Goal: Task Accomplishment & Management: Manage account settings

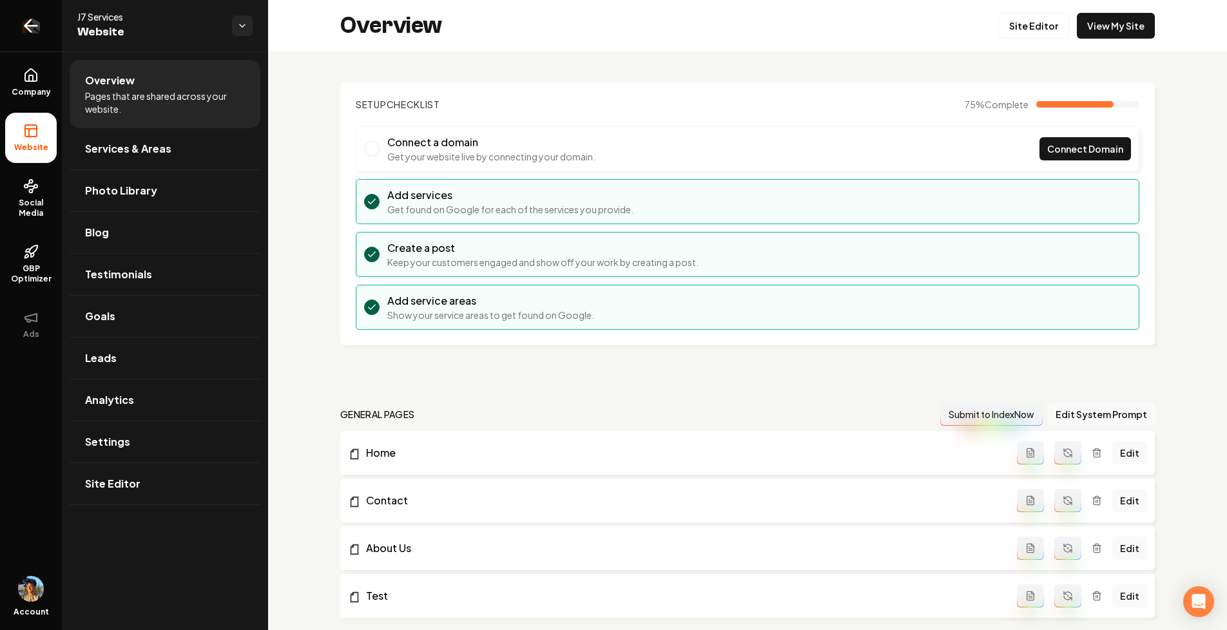
click at [41, 28] on icon "Return to dashboard" at bounding box center [31, 25] width 21 height 21
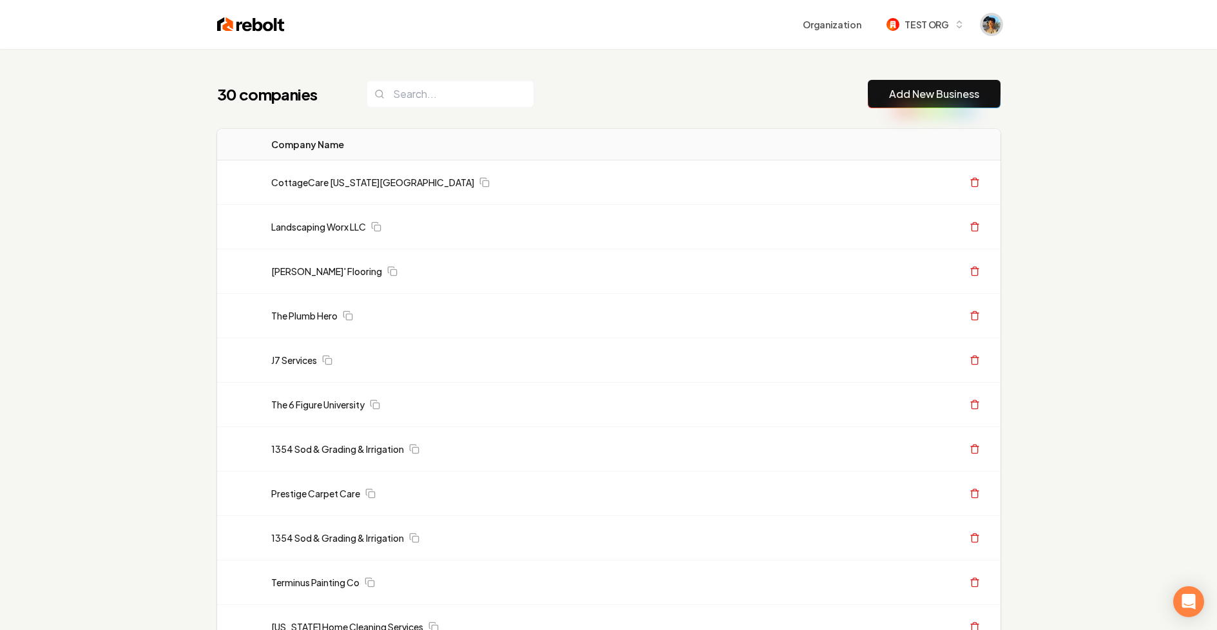
click at [993, 27] on span "Open user button" at bounding box center [992, 24] width 18 height 18
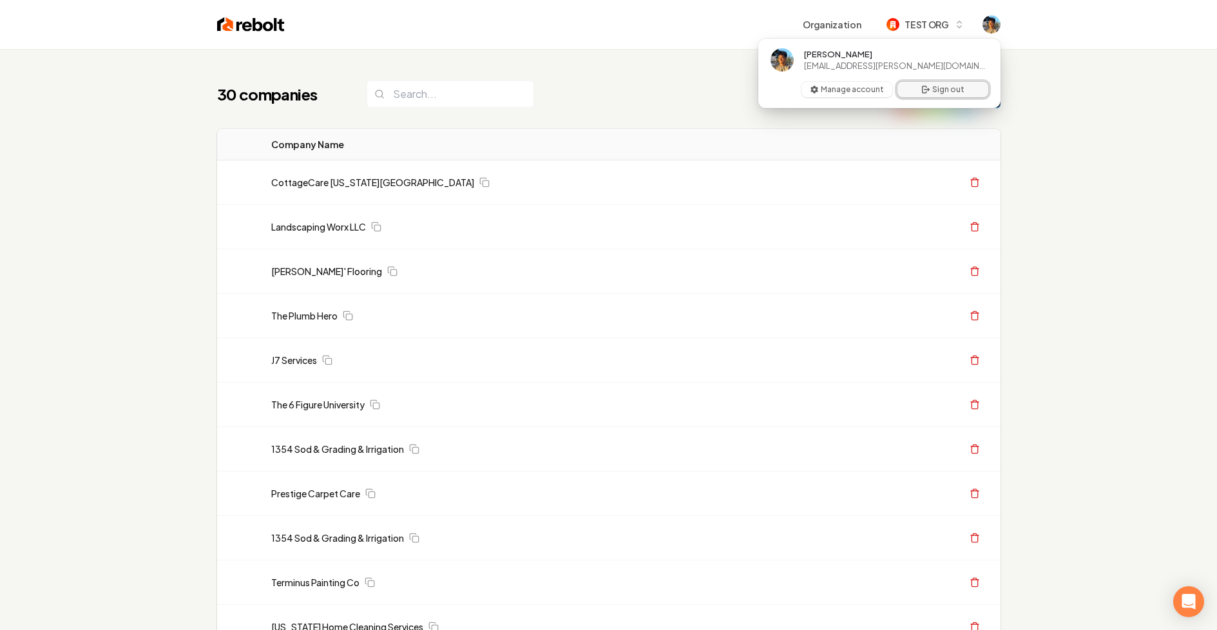
click at [921, 92] on icon "User button popover" at bounding box center [926, 89] width 10 height 10
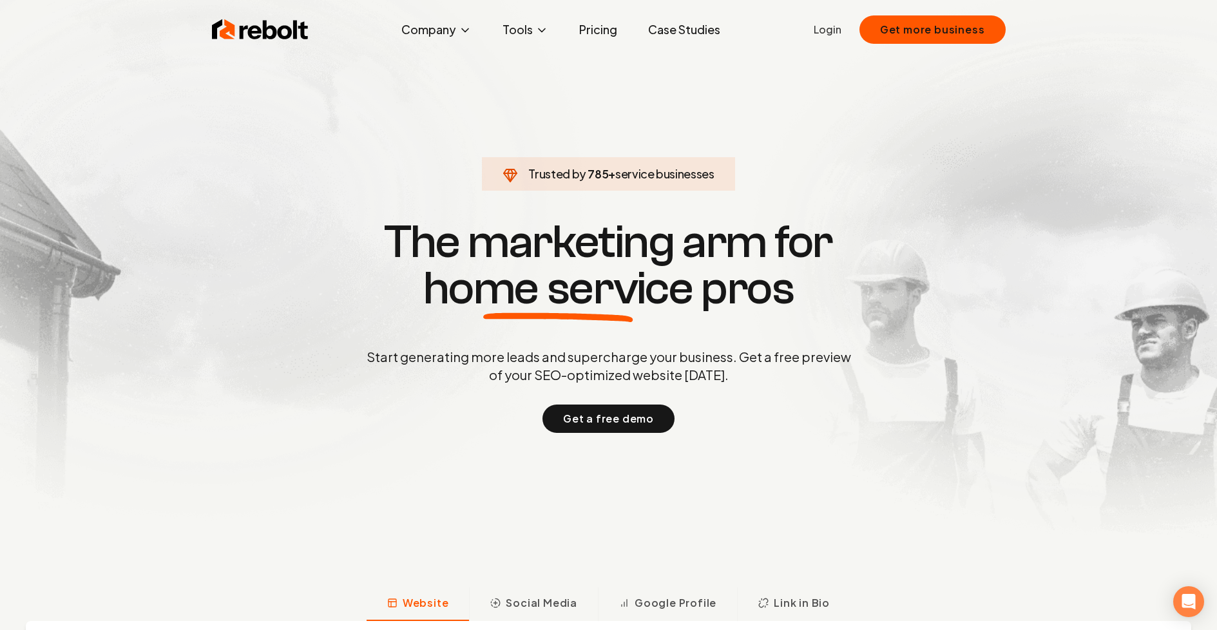
click at [835, 32] on link "Login" at bounding box center [828, 29] width 28 height 15
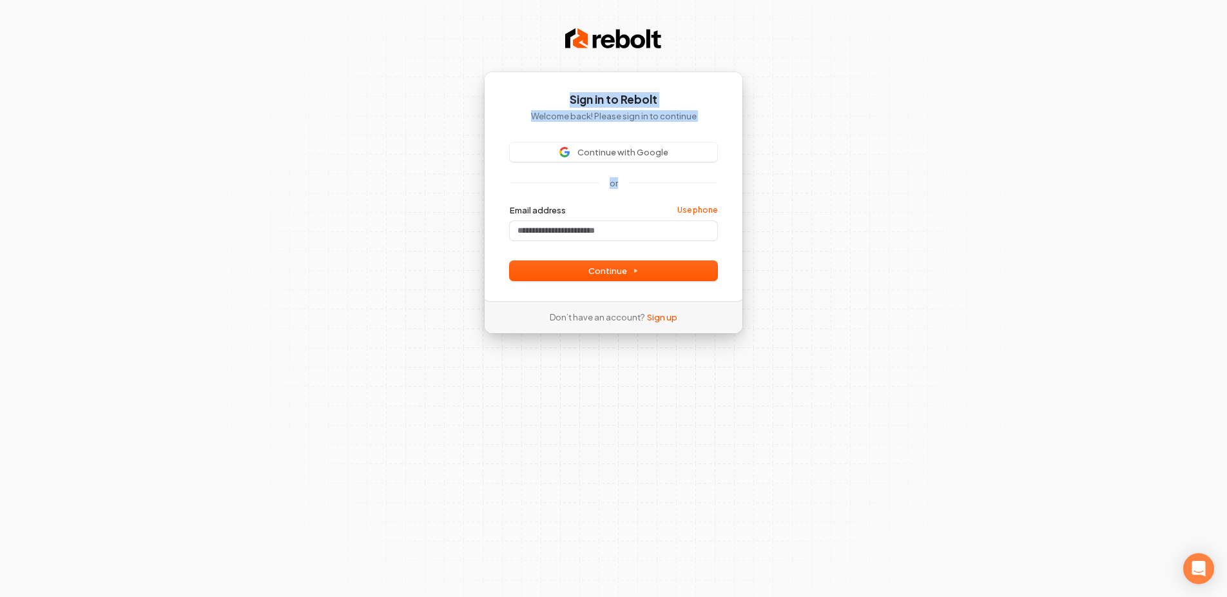
drag, startPoint x: 569, startPoint y: 101, endPoint x: 738, endPoint y: 174, distance: 184.4
click at [738, 174] on div "Sign in to Rebolt Welcome back! Please sign in to continue Continue with Google…" at bounding box center [613, 186] width 259 height 229
click at [771, 259] on div "Sign in to Rebolt Welcome back! Please sign in to continue Continue with Google…" at bounding box center [613, 298] width 1227 height 597
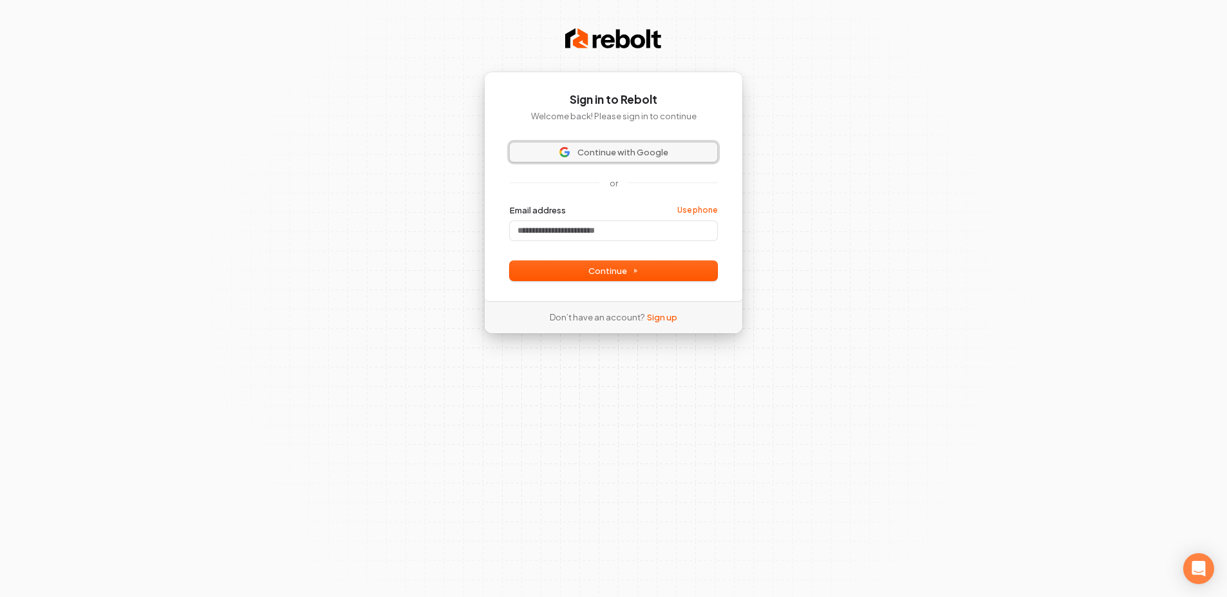
click at [675, 148] on span "Continue with Google" at bounding box center [613, 152] width 192 height 12
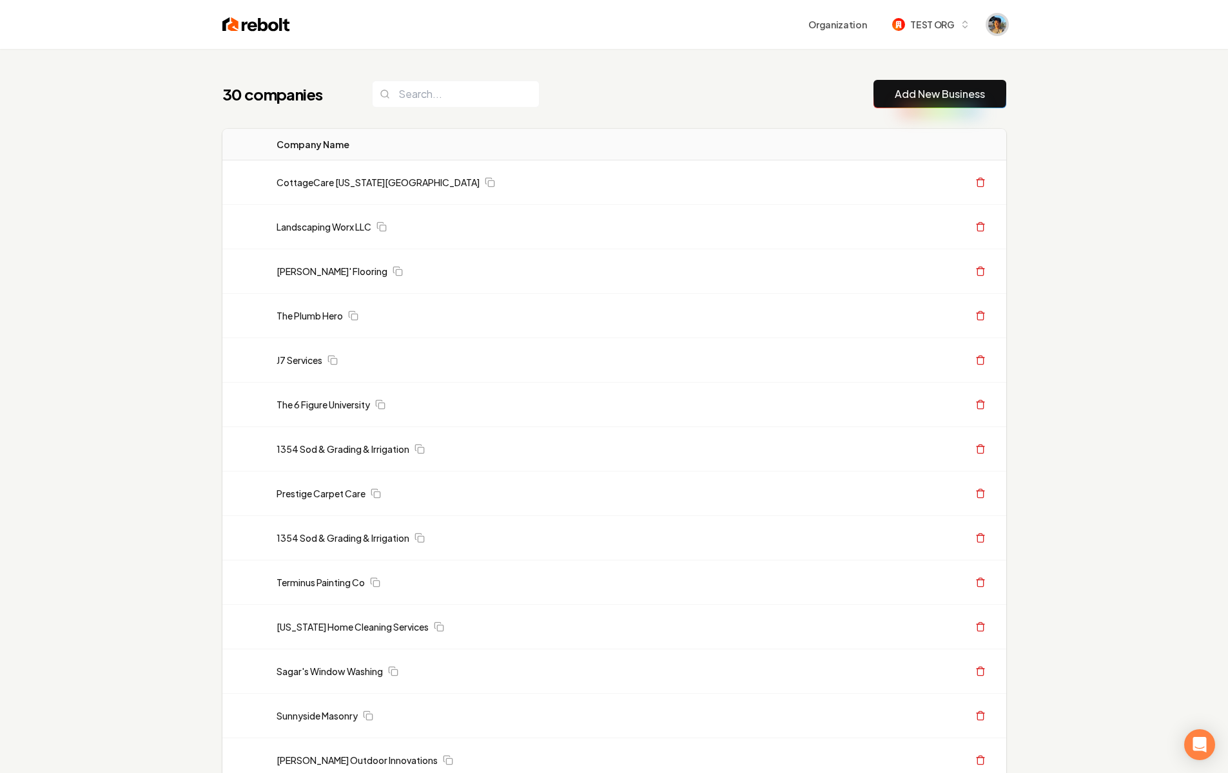
click at [992, 27] on span "Open user button" at bounding box center [997, 24] width 18 height 18
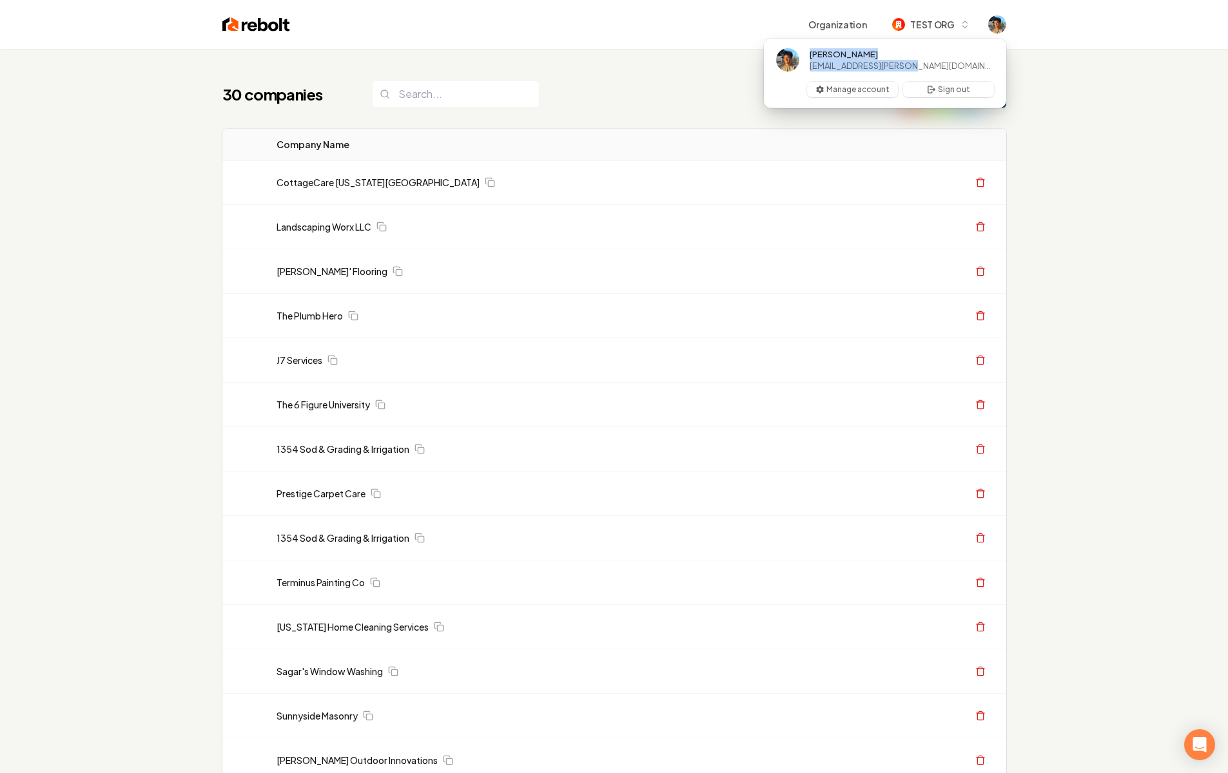
drag, startPoint x: 805, startPoint y: 52, endPoint x: 914, endPoint y: 68, distance: 110.1
click at [914, 68] on span "[PERSON_NAME] [PERSON_NAME][EMAIL_ADDRESS][PERSON_NAME][DOMAIN_NAME]" at bounding box center [885, 60] width 244 height 44
click at [932, 59] on span "[PERSON_NAME] [PERSON_NAME][EMAIL_ADDRESS][PERSON_NAME][DOMAIN_NAME]" at bounding box center [885, 60] width 244 height 44
click at [847, 92] on button "Manage account" at bounding box center [852, 89] width 91 height 15
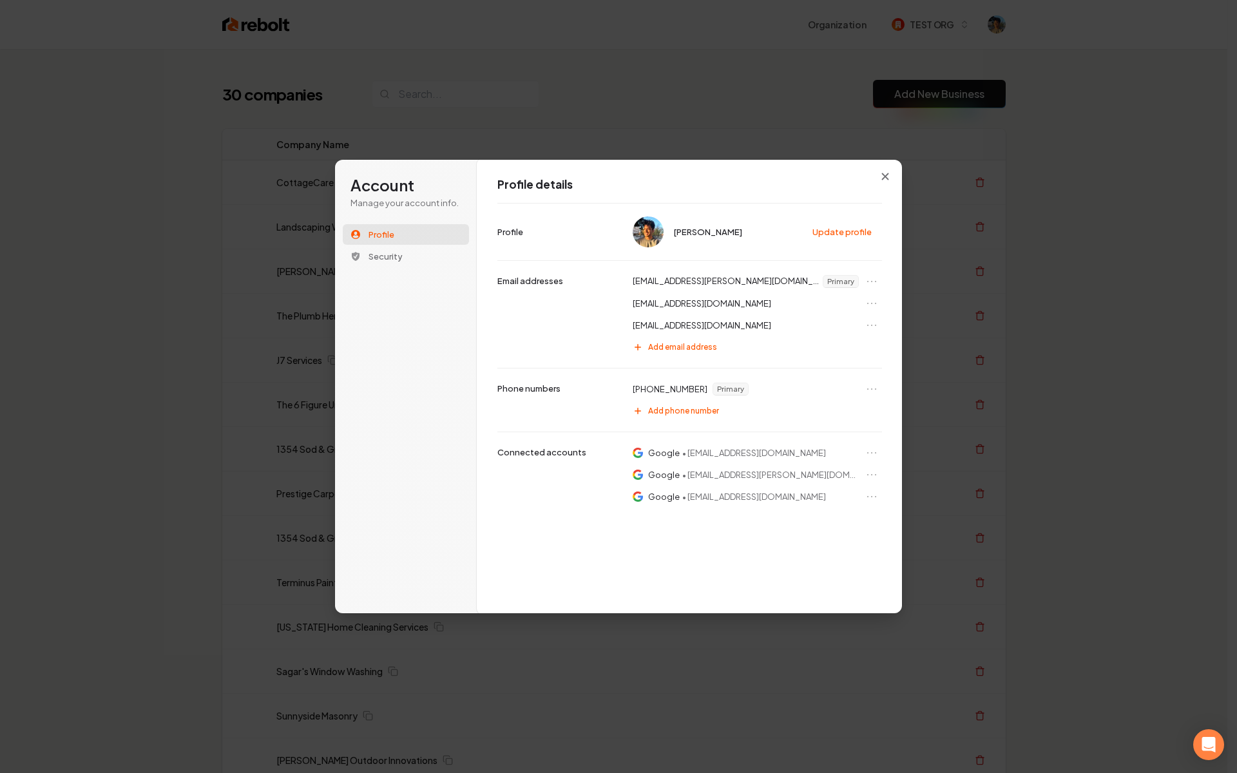
click at [704, 276] on p "nair.adityaa@gmail.com" at bounding box center [727, 281] width 188 height 13
click at [411, 265] on button "Security" at bounding box center [406, 256] width 126 height 21
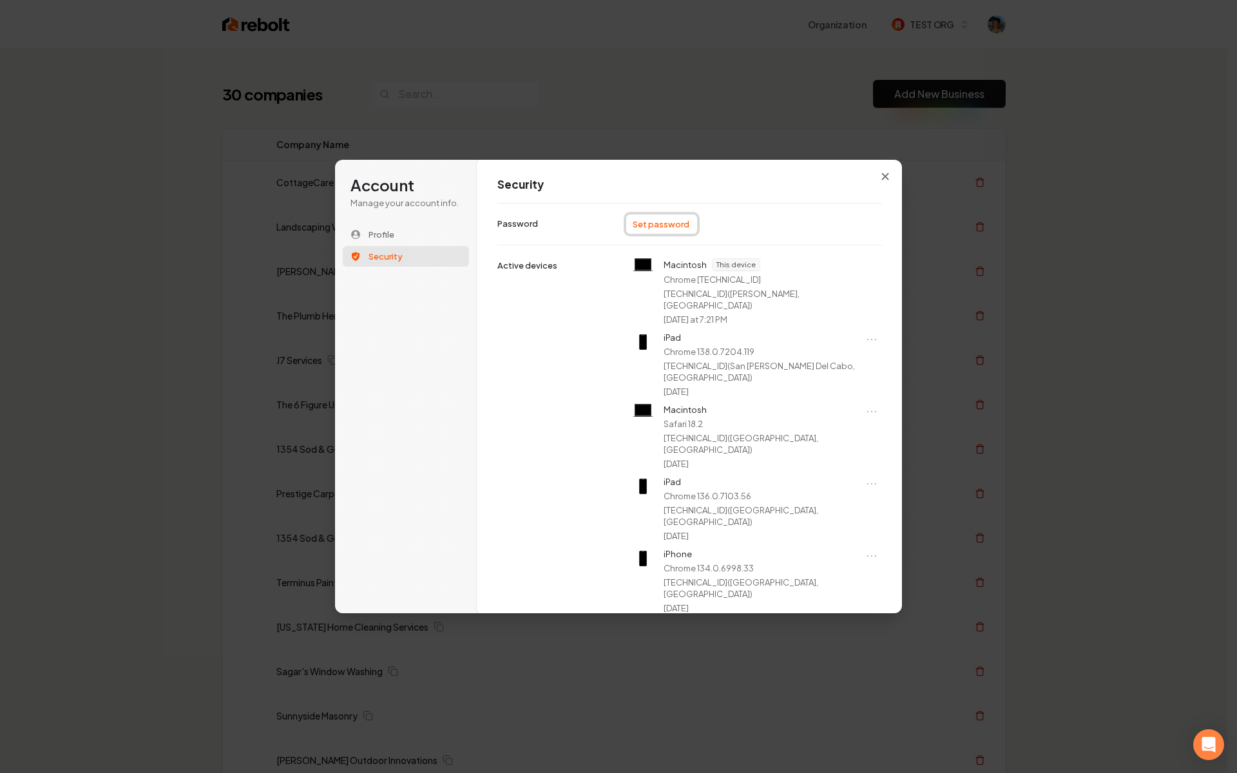
drag, startPoint x: 631, startPoint y: 224, endPoint x: 708, endPoint y: 225, distance: 76.0
click at [708, 225] on div "Set password" at bounding box center [754, 224] width 256 height 21
click at [536, 226] on p "Password" at bounding box center [517, 224] width 41 height 12
drag, startPoint x: 488, startPoint y: 225, endPoint x: 564, endPoint y: 231, distance: 77.0
click at [564, 231] on div "Security Set password Password Macintosh This device Chrome 139.0.0.0 2605:a601…" at bounding box center [690, 386] width 426 height 455
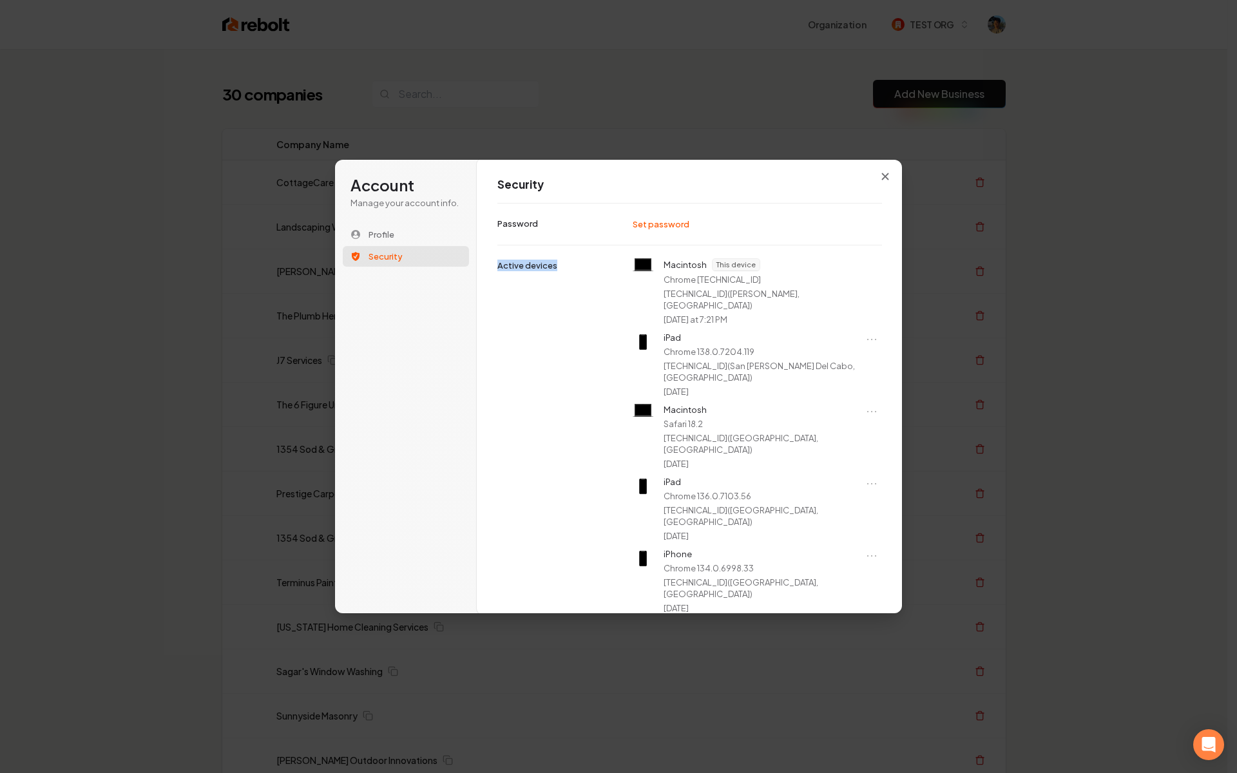
drag, startPoint x: 504, startPoint y: 268, endPoint x: 586, endPoint y: 276, distance: 82.8
click at [586, 276] on div "Macintosh This device Chrome 139.0.0.0 2605:a601:556d:fc00:7d05:1574:302e:8d32 …" at bounding box center [689, 724] width 385 height 959
click at [507, 196] on div "Security" at bounding box center [689, 190] width 385 height 26
click at [418, 236] on button "Profile" at bounding box center [406, 234] width 126 height 21
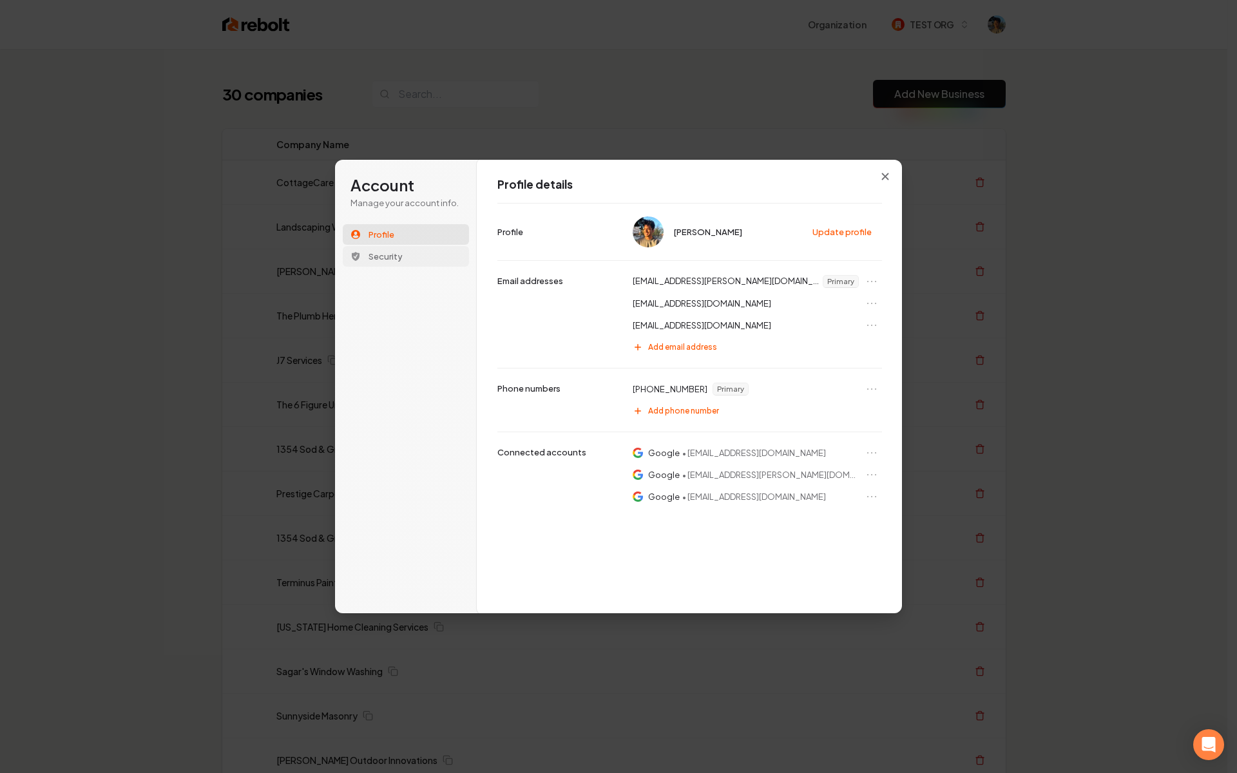
click at [403, 249] on button "Security" at bounding box center [406, 256] width 126 height 21
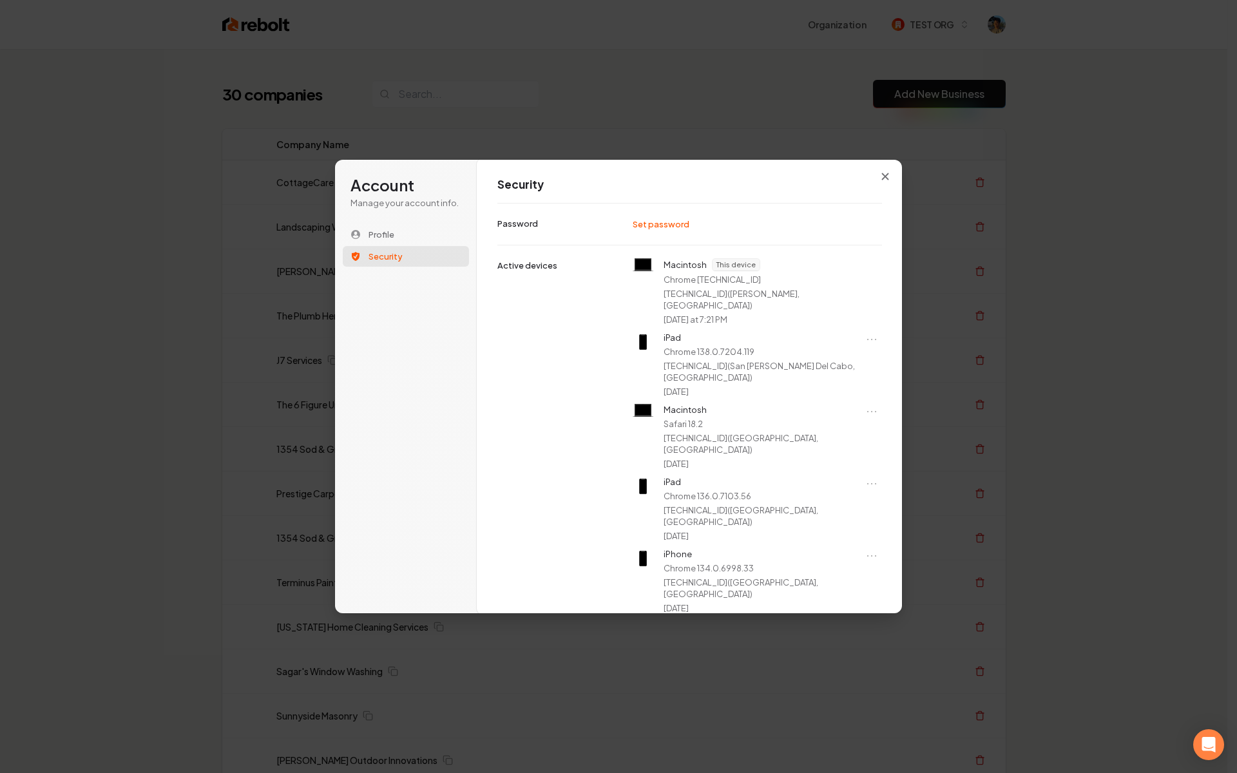
scroll to position [21, 0]
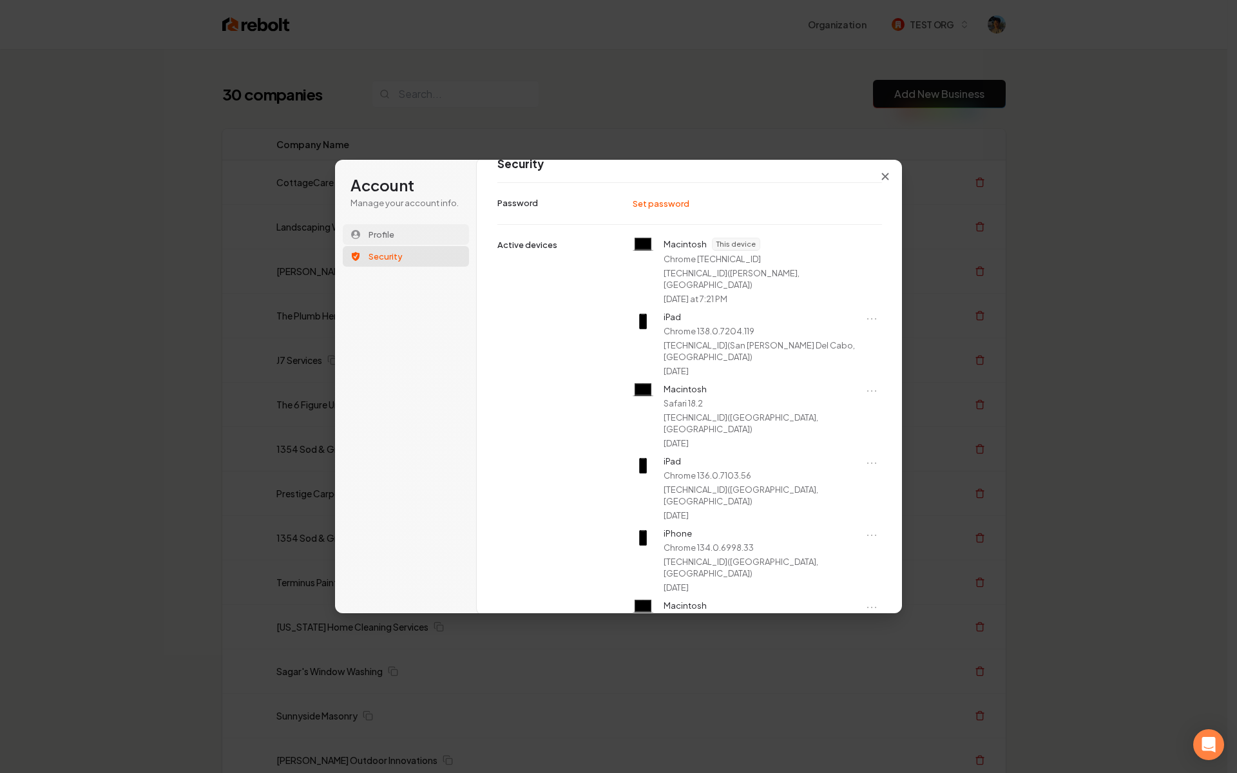
click at [389, 238] on span "Profile" at bounding box center [382, 235] width 26 height 12
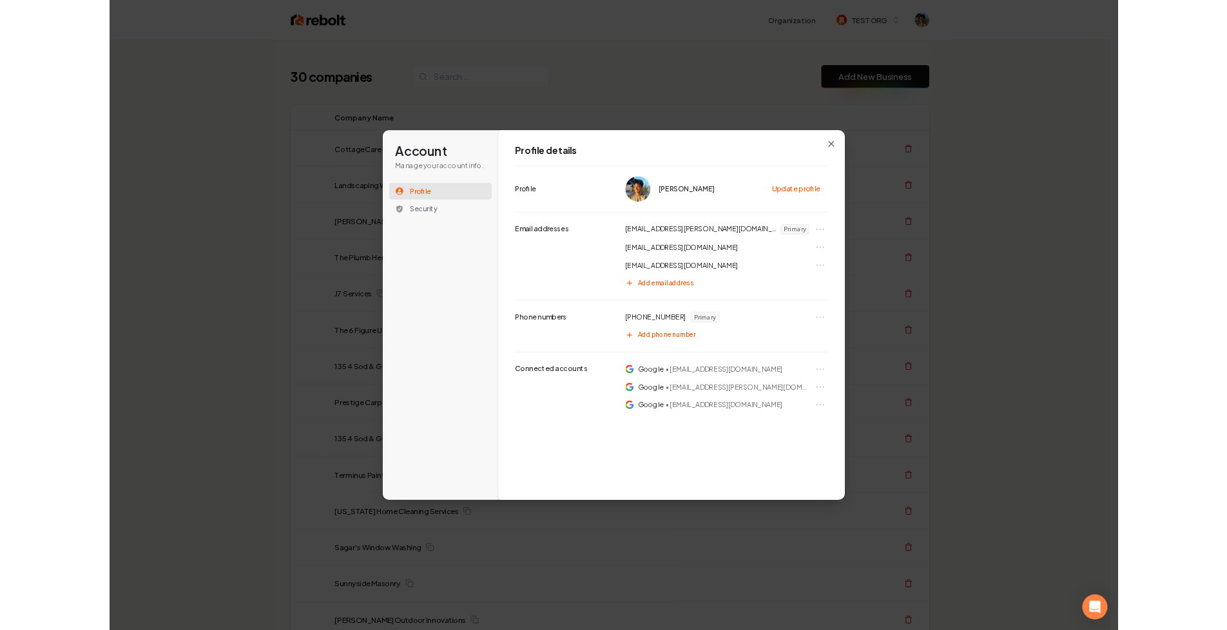
scroll to position [0, 0]
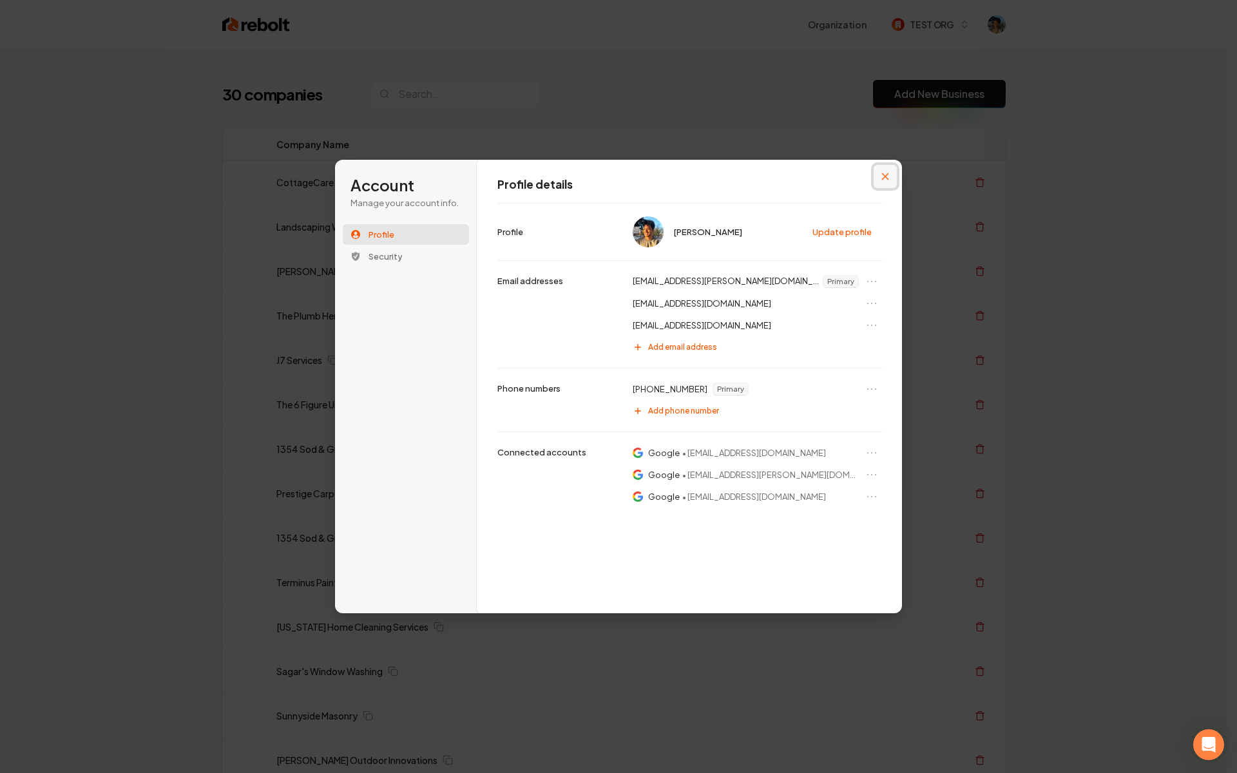
click at [879, 177] on button "Close modal" at bounding box center [885, 176] width 23 height 23
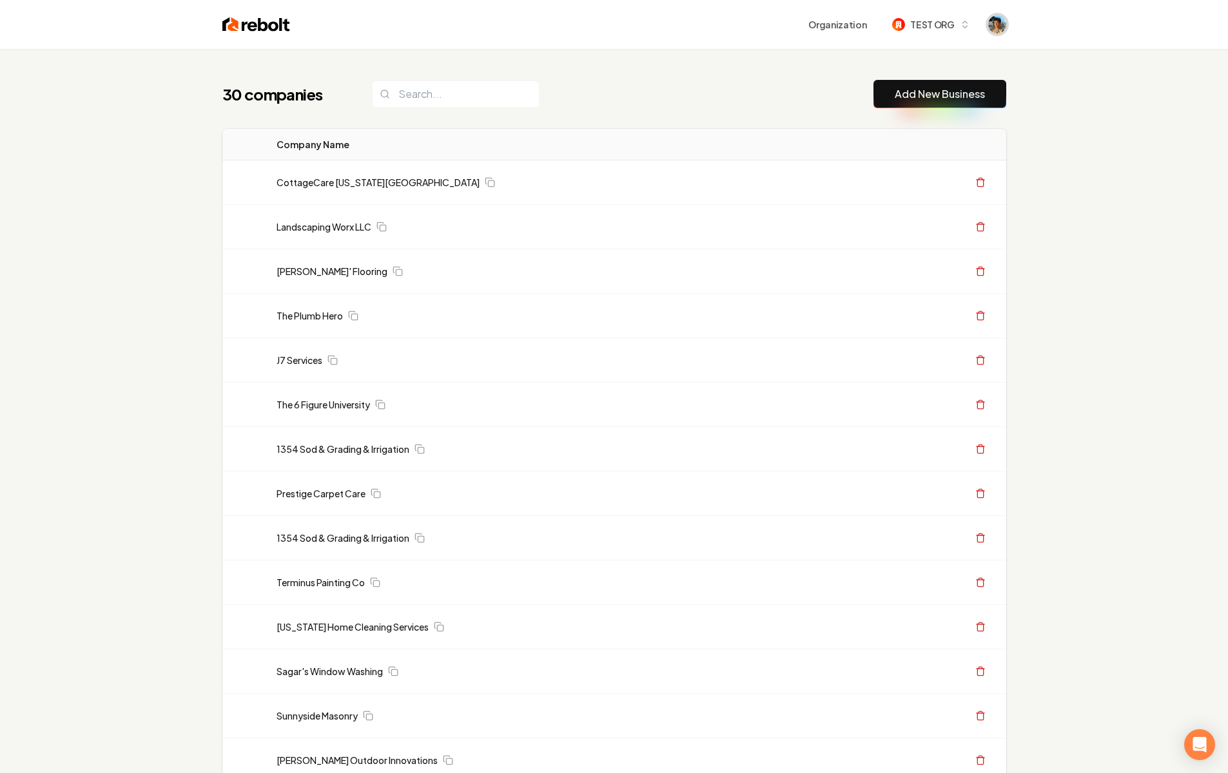
click at [998, 28] on img "Open user button" at bounding box center [997, 24] width 18 height 18
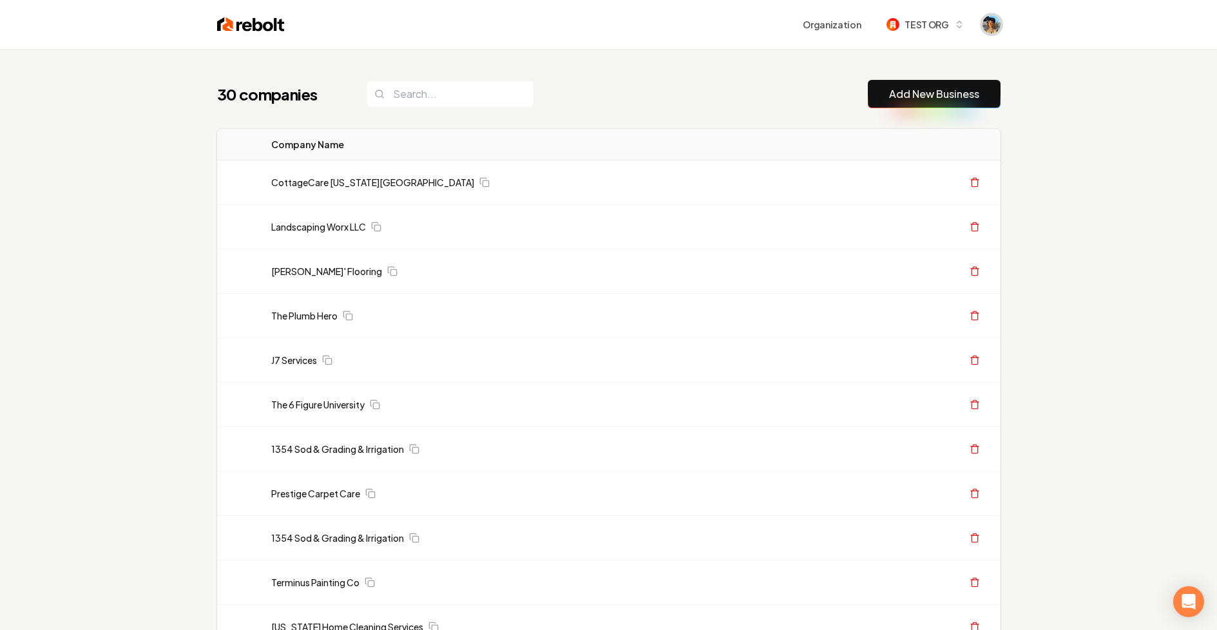
click at [996, 21] on img "Open user button" at bounding box center [992, 24] width 18 height 18
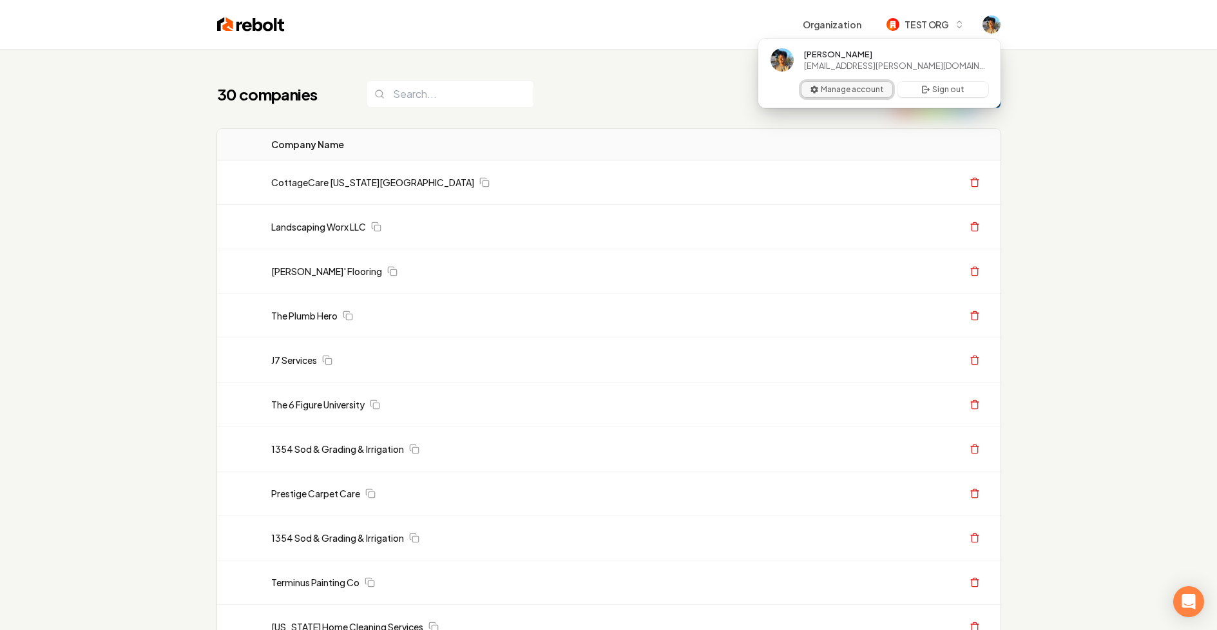
click at [822, 93] on button "Manage account" at bounding box center [847, 89] width 91 height 15
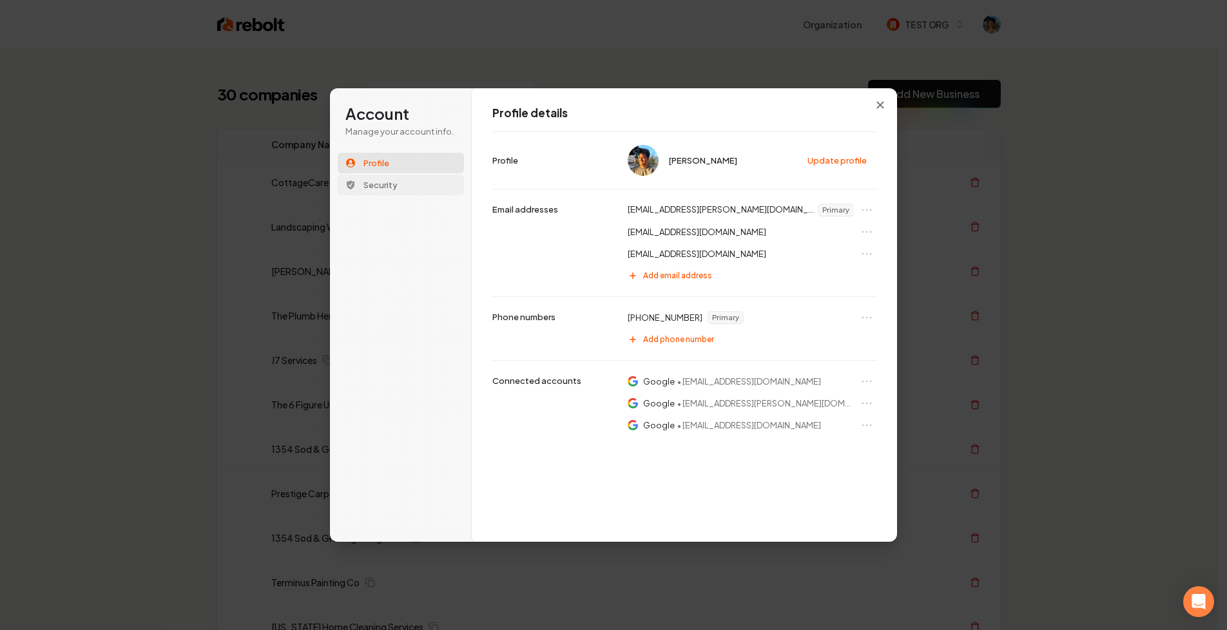
click at [392, 184] on span "Security" at bounding box center [380, 185] width 34 height 12
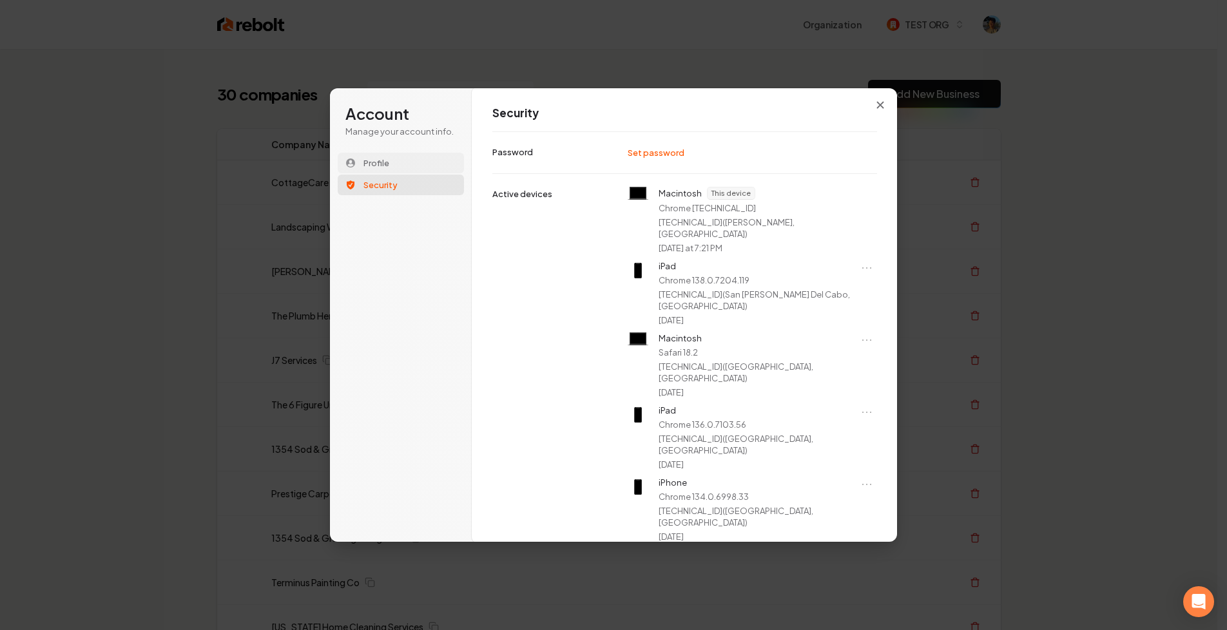
click at [383, 159] on span "Profile" at bounding box center [376, 163] width 26 height 12
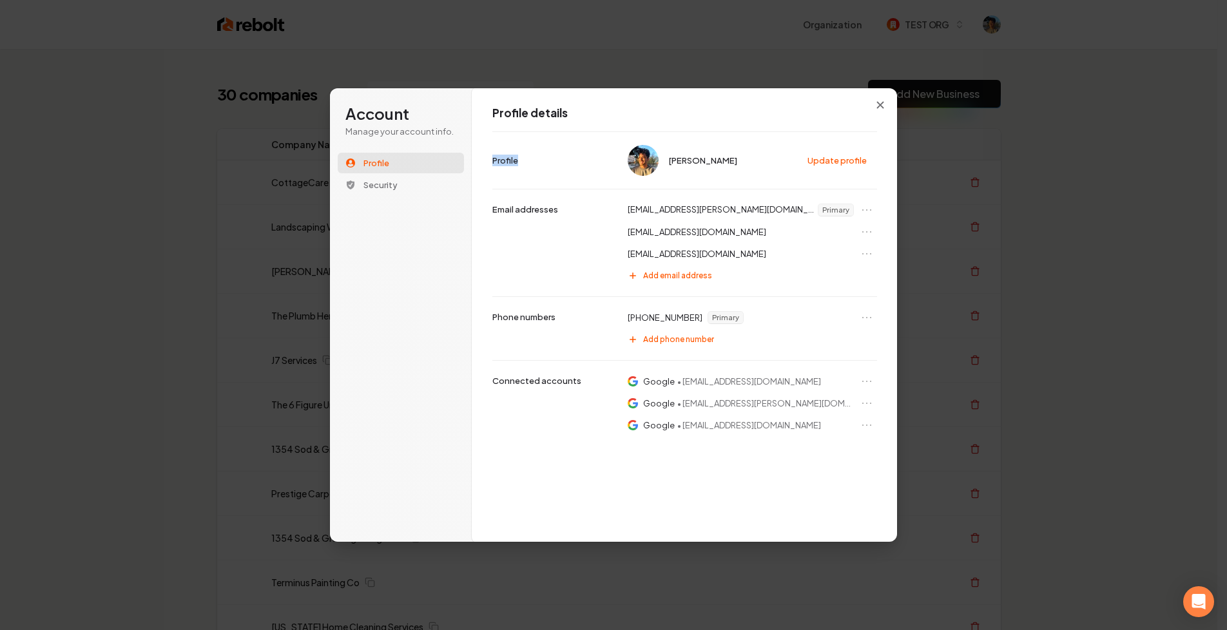
drag, startPoint x: 492, startPoint y: 155, endPoint x: 534, endPoint y: 175, distance: 46.7
click at [534, 175] on div "Aditya Nair Update profile Profile" at bounding box center [684, 159] width 385 height 57
drag, startPoint x: 489, startPoint y: 110, endPoint x: 563, endPoint y: 111, distance: 73.5
click at [563, 111] on div "Profile details Aditya Nair Update profile Profile nair.adityaa@gmail.com Prima…" at bounding box center [685, 315] width 426 height 455
drag, startPoint x: 572, startPoint y: 114, endPoint x: 484, endPoint y: 113, distance: 88.3
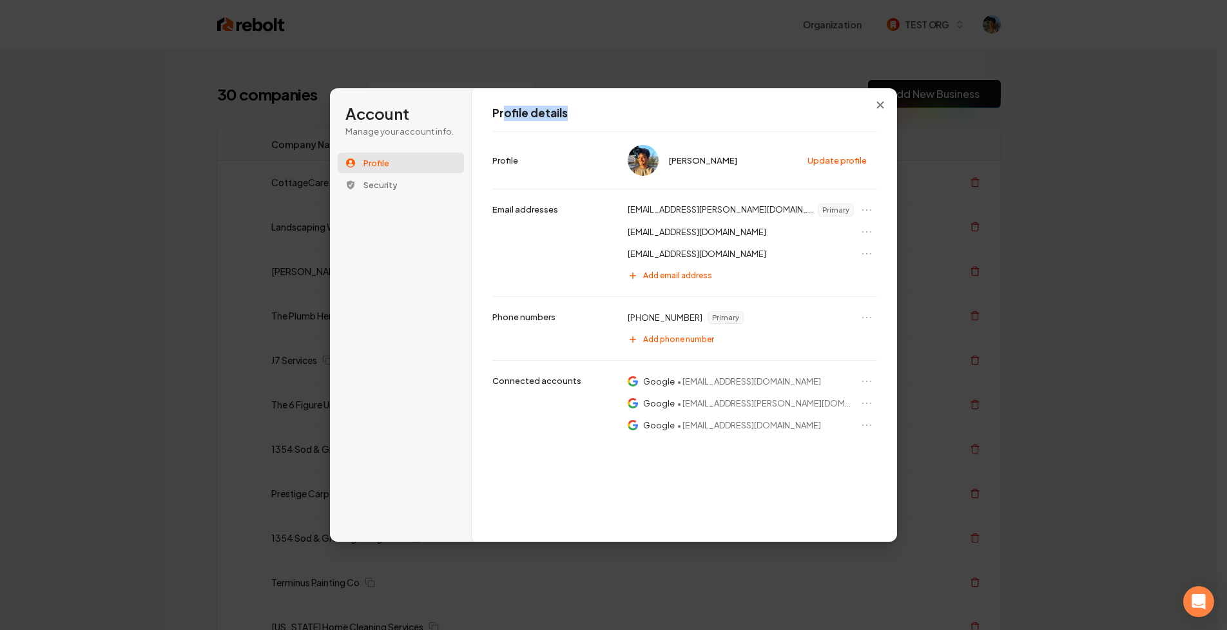
click at [485, 114] on div "Profile details Aditya Nair Update profile Profile nair.adityaa@gmail.com Prima…" at bounding box center [685, 315] width 426 height 455
drag, startPoint x: 360, startPoint y: 111, endPoint x: 448, endPoint y: 130, distance: 90.1
click at [448, 130] on div "Account Manage your account info." at bounding box center [401, 121] width 126 height 34
click at [425, 128] on p "Manage your account info." at bounding box center [400, 132] width 111 height 12
click at [881, 108] on icon "Close modal" at bounding box center [880, 105] width 8 height 8
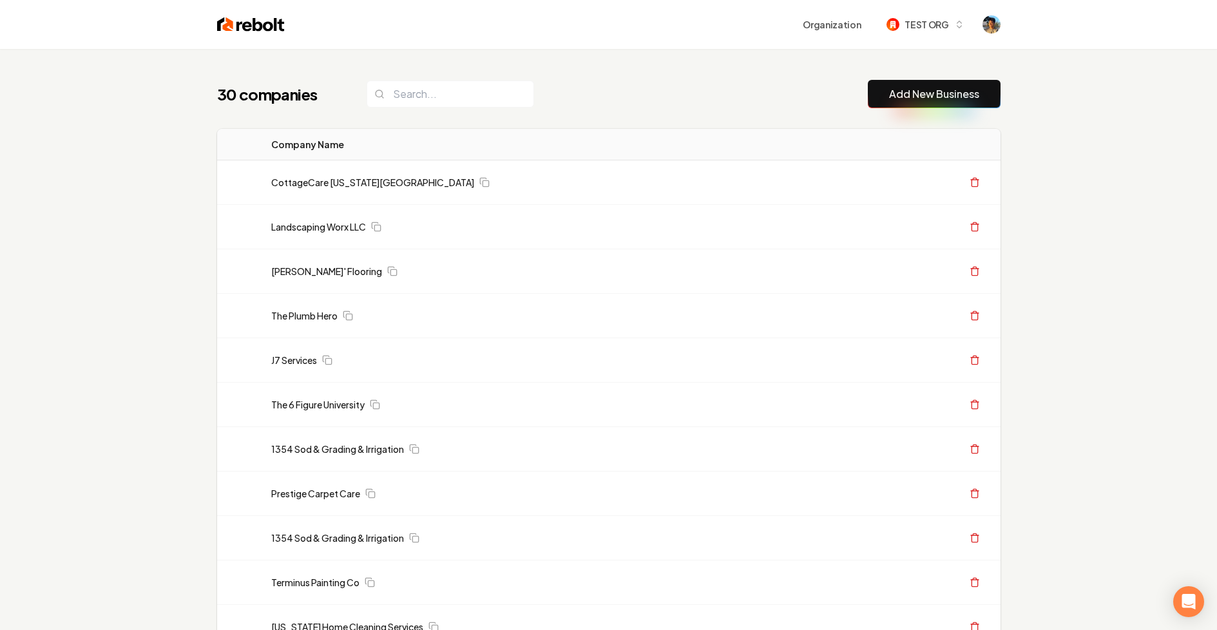
click at [981, 26] on div "Organization TEST ORG" at bounding box center [643, 24] width 716 height 23
click at [996, 15] on div "Organization TEST ORG" at bounding box center [643, 24] width 716 height 23
click at [992, 24] on img "Open user button" at bounding box center [992, 24] width 18 height 18
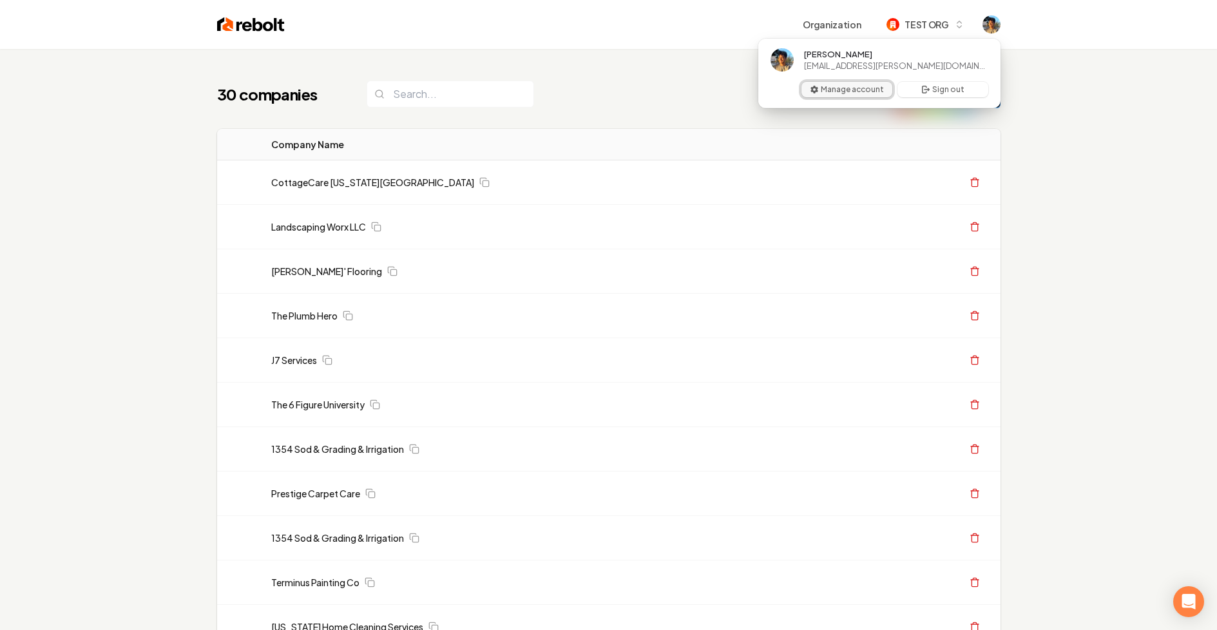
click at [845, 88] on button "Manage account" at bounding box center [847, 89] width 91 height 15
